Goal: Obtain resource: Download file/media

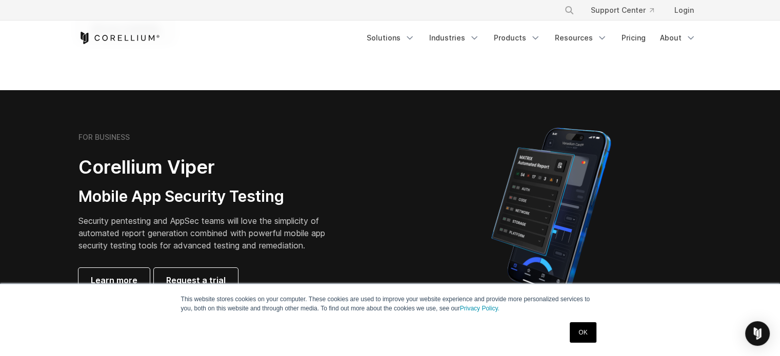
scroll to position [205, 0]
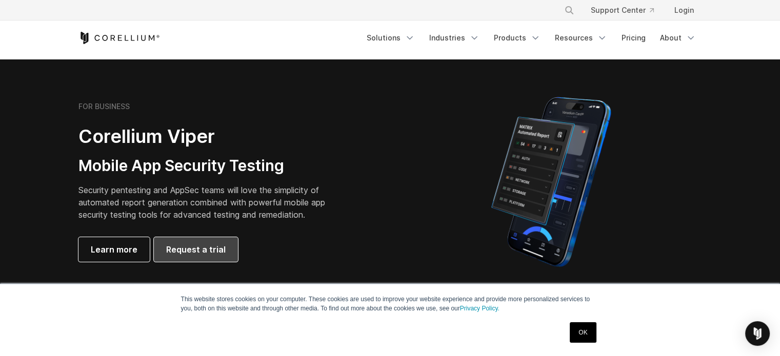
click at [201, 248] on span "Request a trial" at bounding box center [195, 249] width 59 height 12
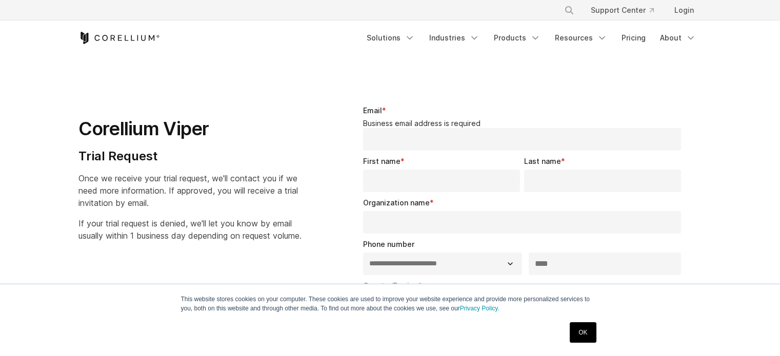
select select "**"
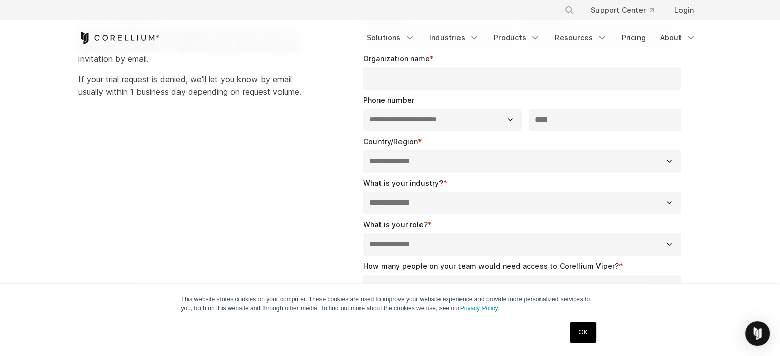
scroll to position [154, 0]
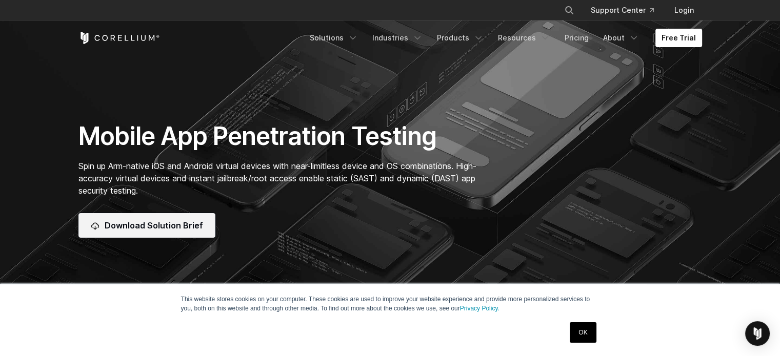
click at [138, 215] on link "Download Solution Brief" at bounding box center [146, 225] width 137 height 25
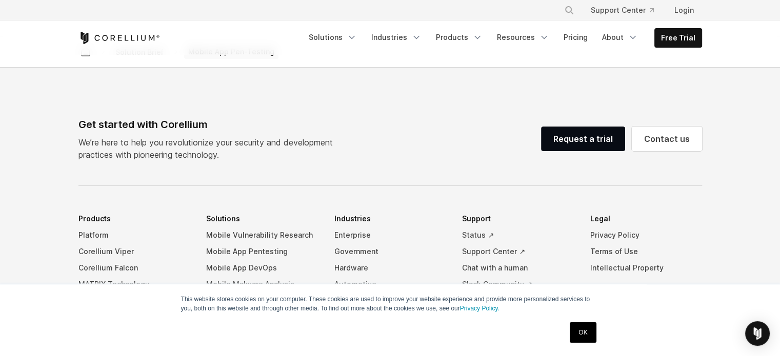
scroll to position [820, 0]
